Goal: Information Seeking & Learning: Find specific fact

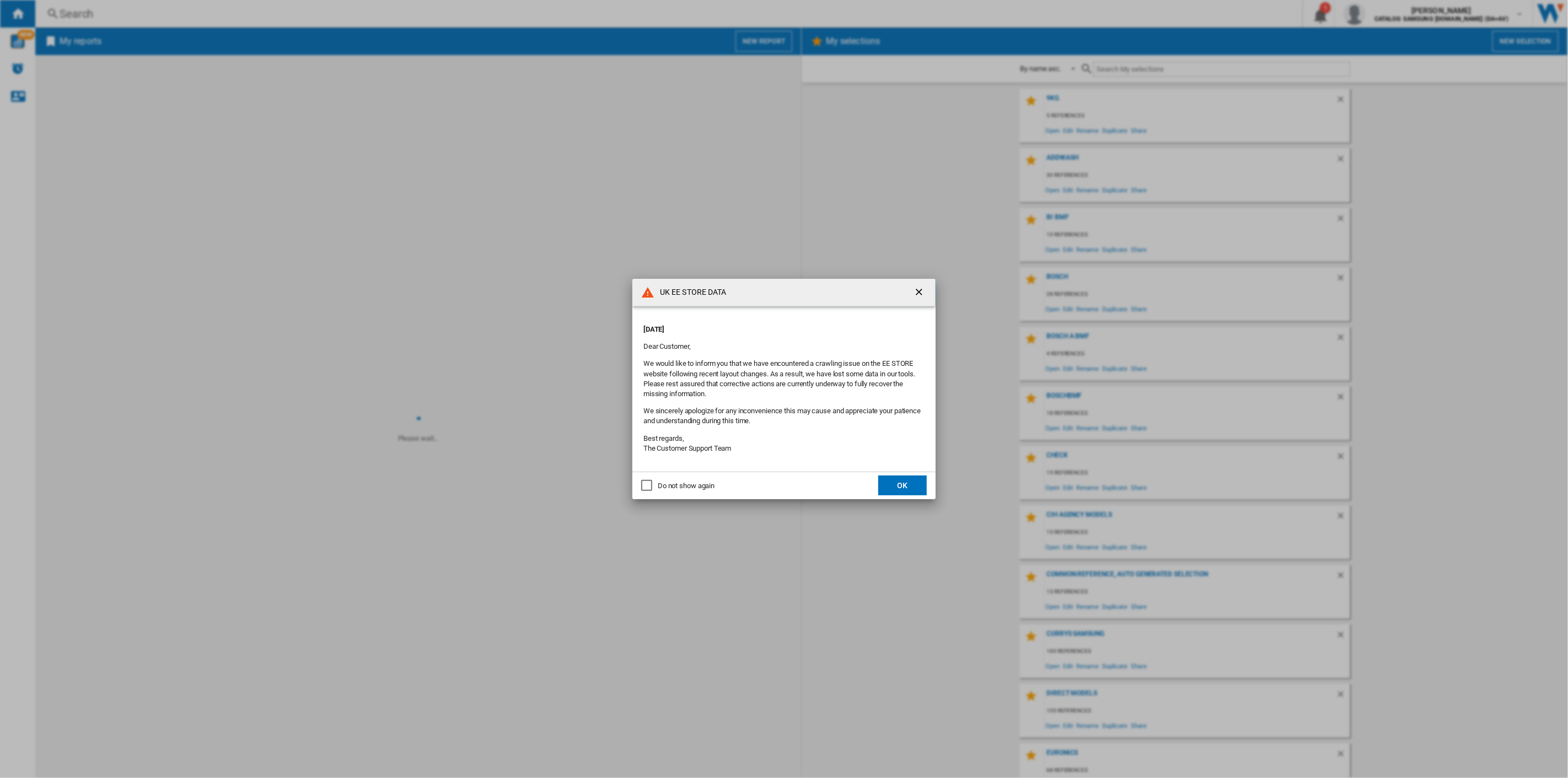
click at [910, 485] on button "OK" at bounding box center [902, 485] width 48 height 20
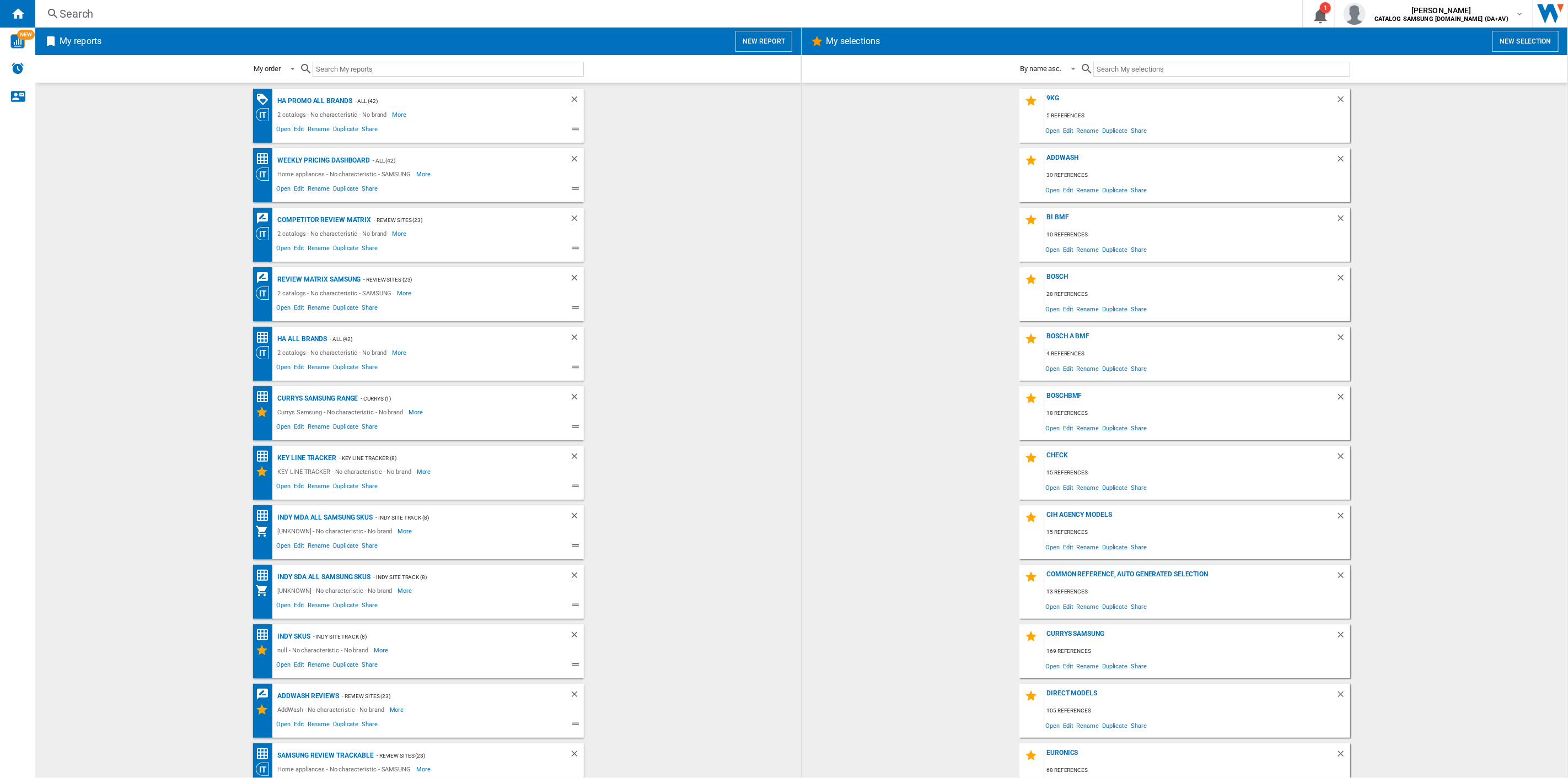
click at [536, 15] on div "Search" at bounding box center [667, 14] width 1214 height 15
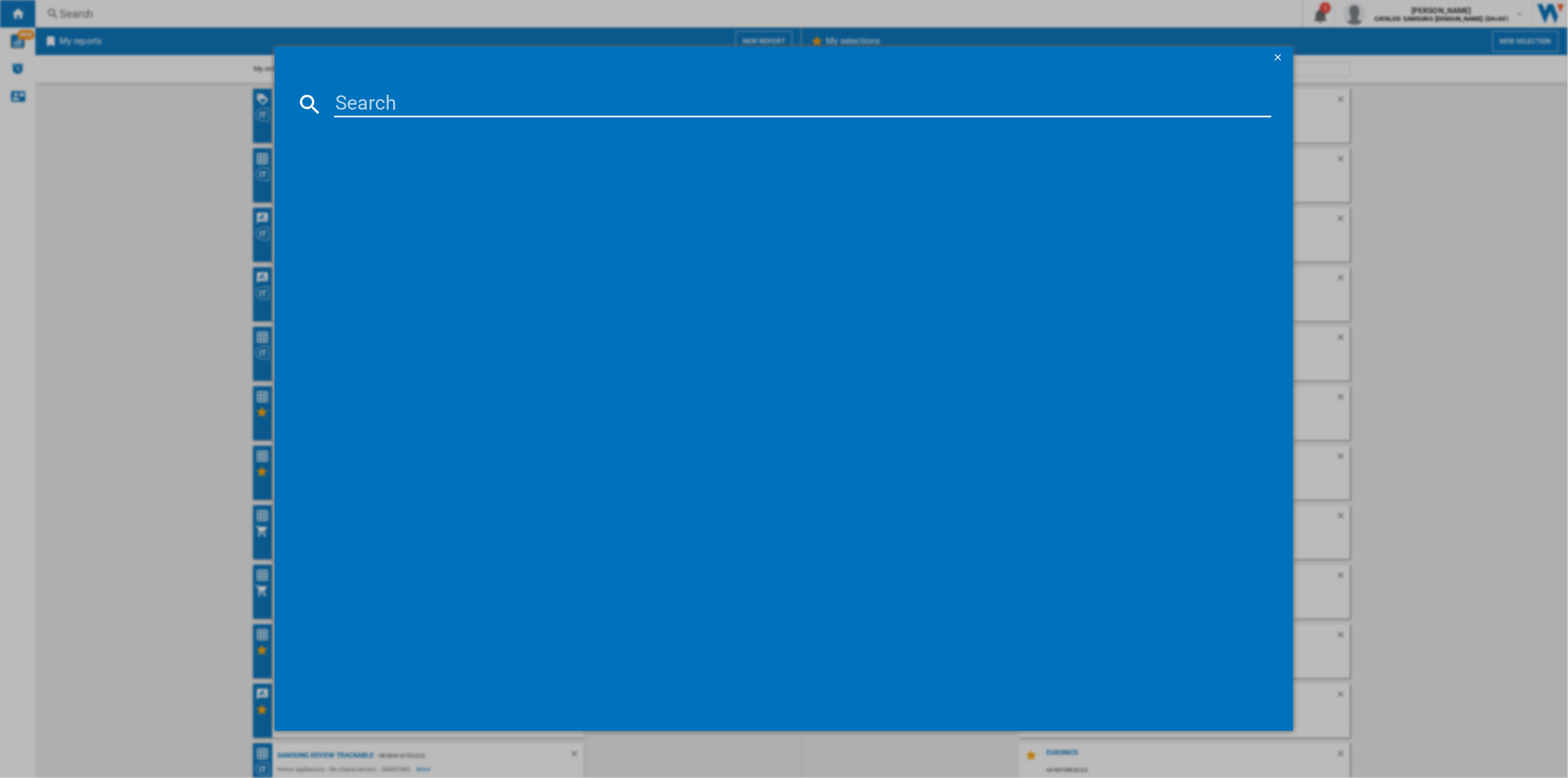
click at [417, 104] on input at bounding box center [803, 105] width 938 height 27
paste input "WW90DB8U95GHU1"
type input "WW90DB8U95GHU1"
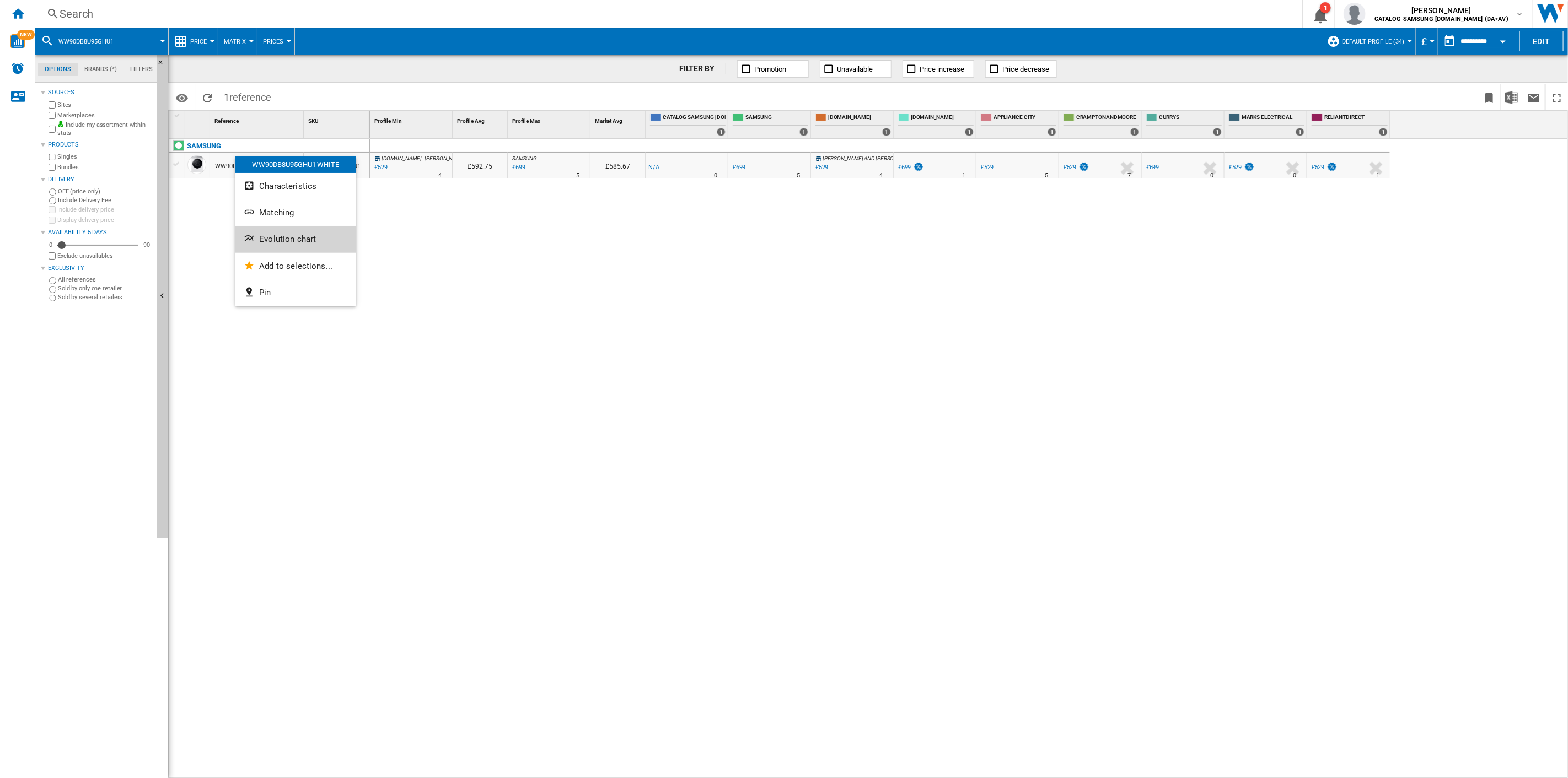
click at [281, 238] on span "Evolution chart" at bounding box center [287, 239] width 57 height 10
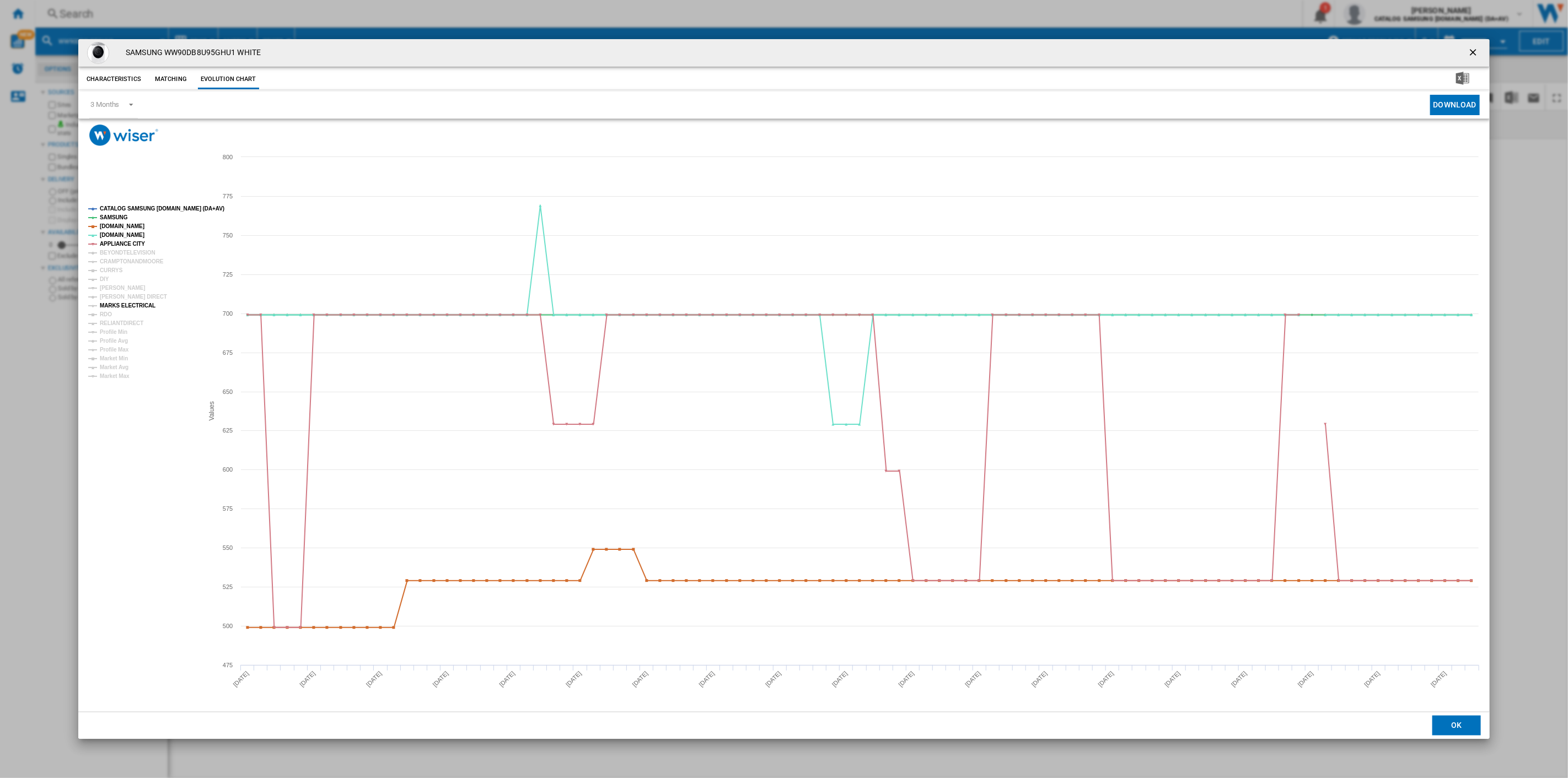
click at [137, 302] on tspan "MARKS ELECTRICAL" at bounding box center [127, 305] width 55 height 6
click at [128, 227] on tspan "[DOMAIN_NAME]" at bounding box center [122, 226] width 45 height 6
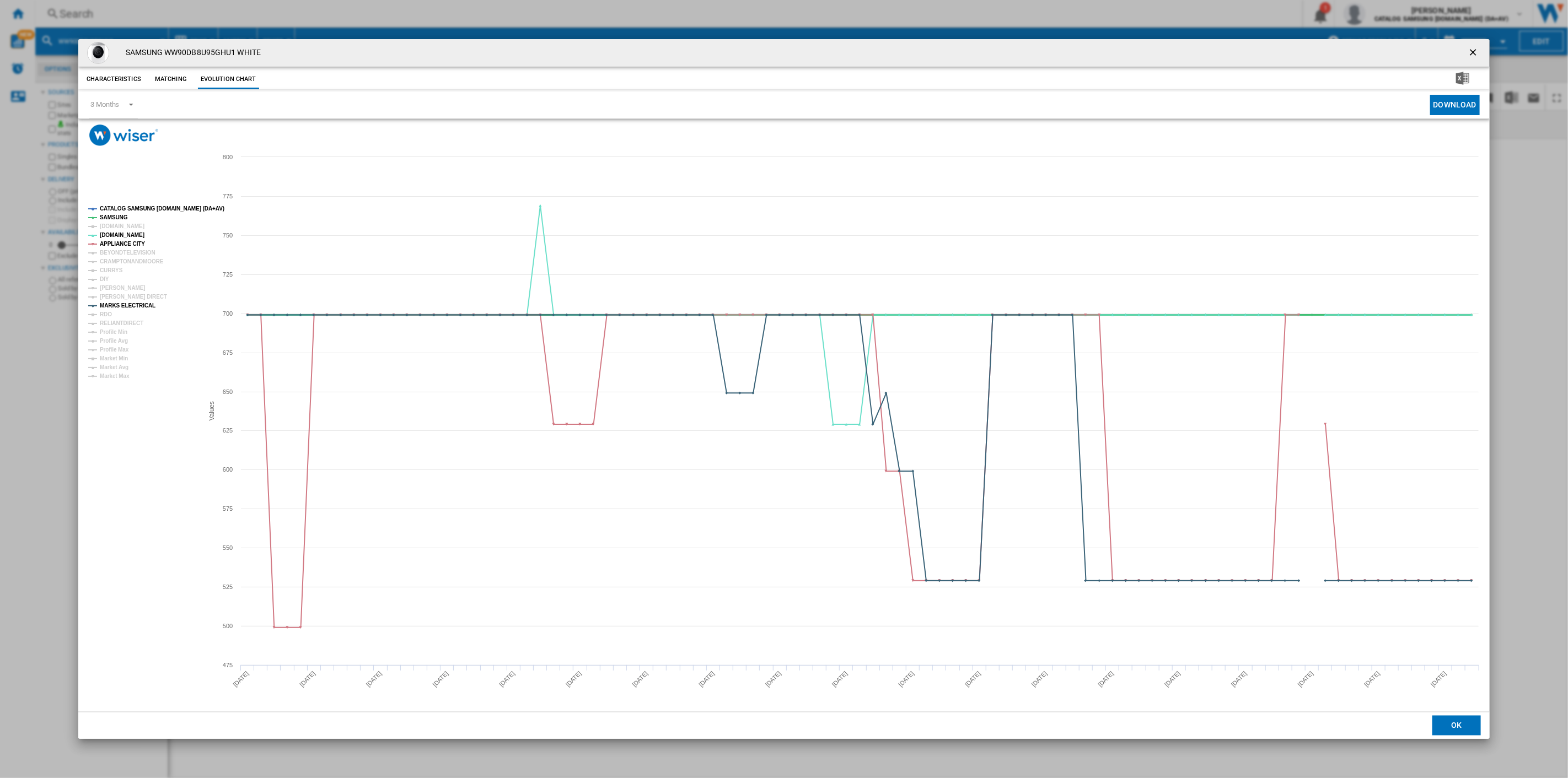
click at [117, 215] on tspan "SAMSUNG" at bounding box center [114, 217] width 28 height 6
click at [133, 210] on tspan "CATALOG SAMSUNG [DOMAIN_NAME] (DA+AV)" at bounding box center [162, 208] width 125 height 6
click at [125, 243] on tspan "APPLIANCE CITY" at bounding box center [122, 243] width 45 height 6
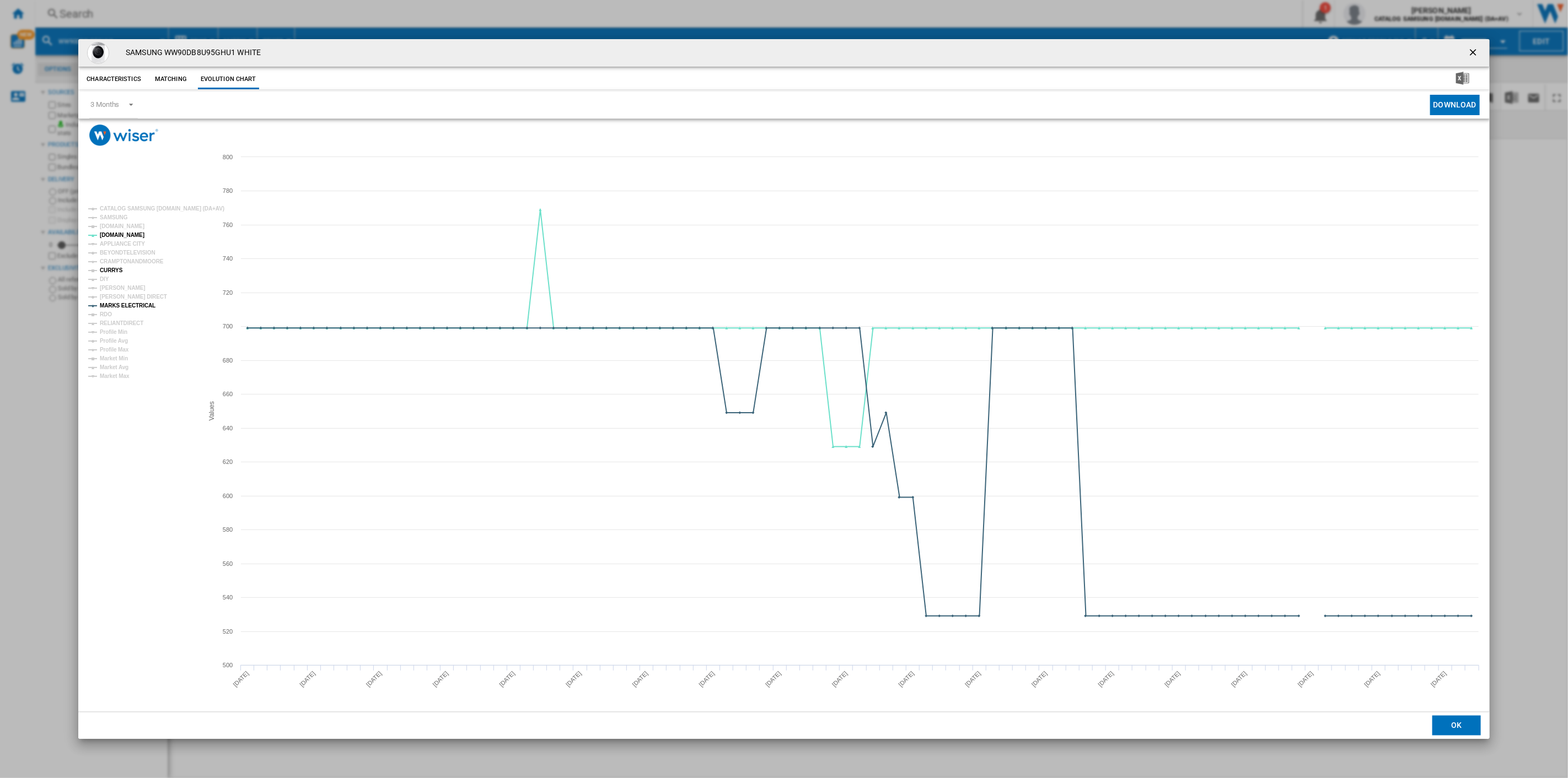
click at [114, 269] on tspan "CURRYS" at bounding box center [111, 270] width 23 height 6
click at [1476, 48] on ng-md-icon "getI18NText('BUTTONS.CLOSE_DIALOG')" at bounding box center [1474, 53] width 13 height 13
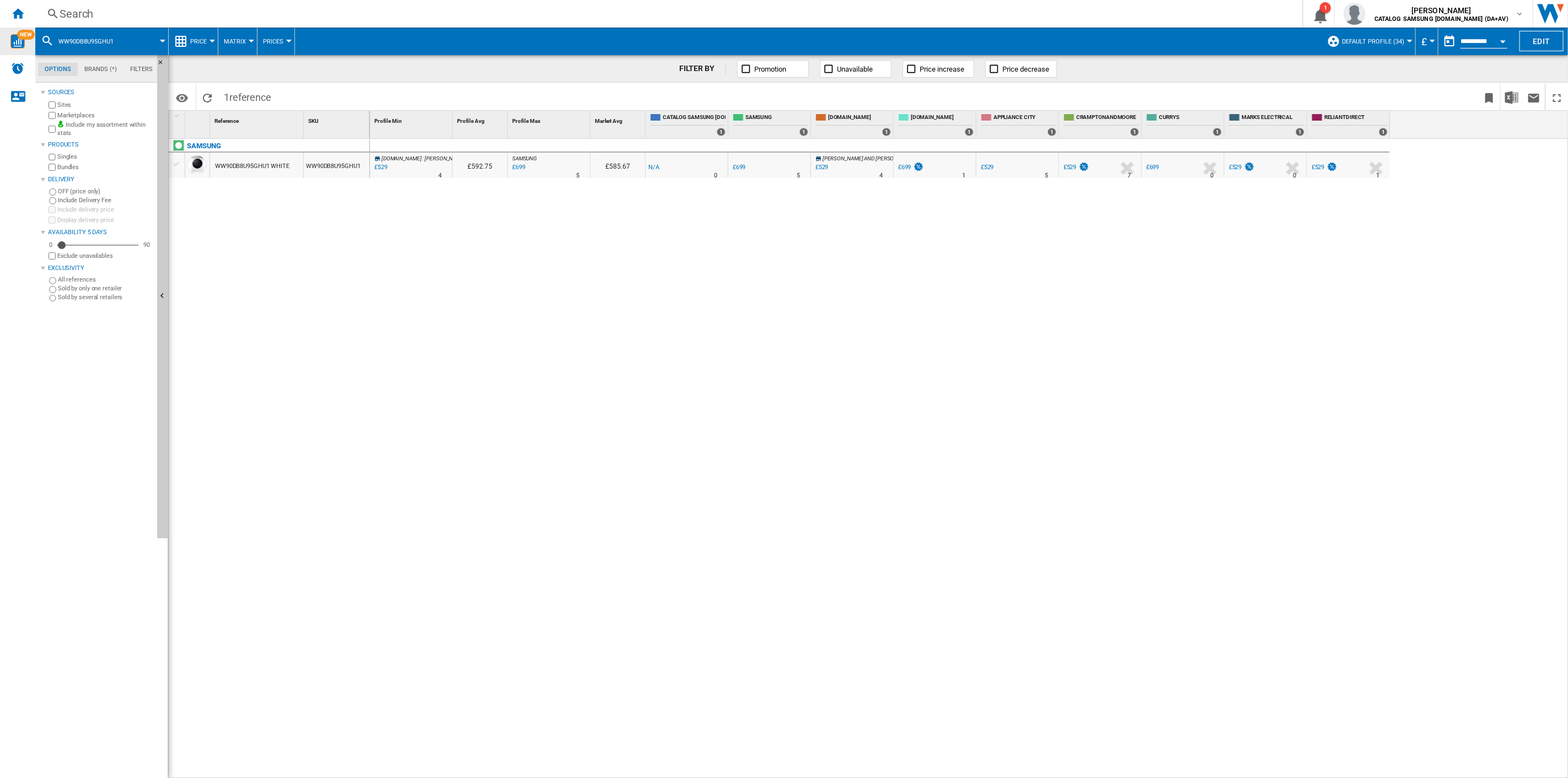
click at [12, 37] on img "WiseCard" at bounding box center [18, 41] width 14 height 14
